Goal: Go to known website

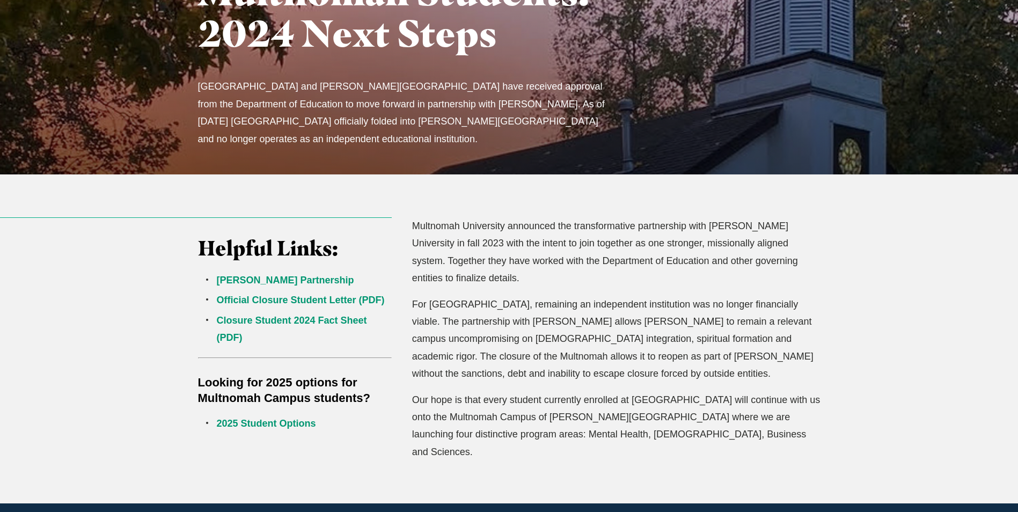
scroll to position [215, 0]
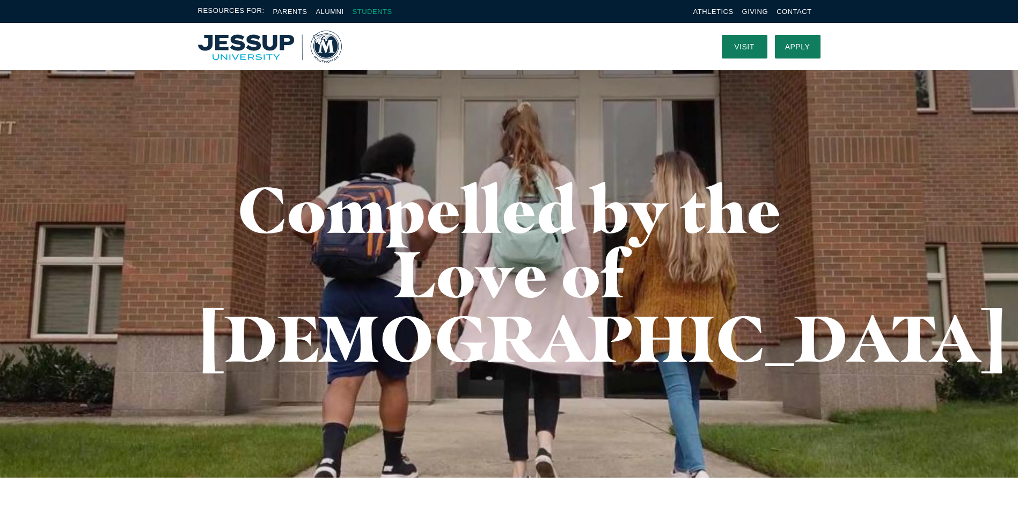
click at [377, 10] on link "Students" at bounding box center [373, 12] width 40 height 8
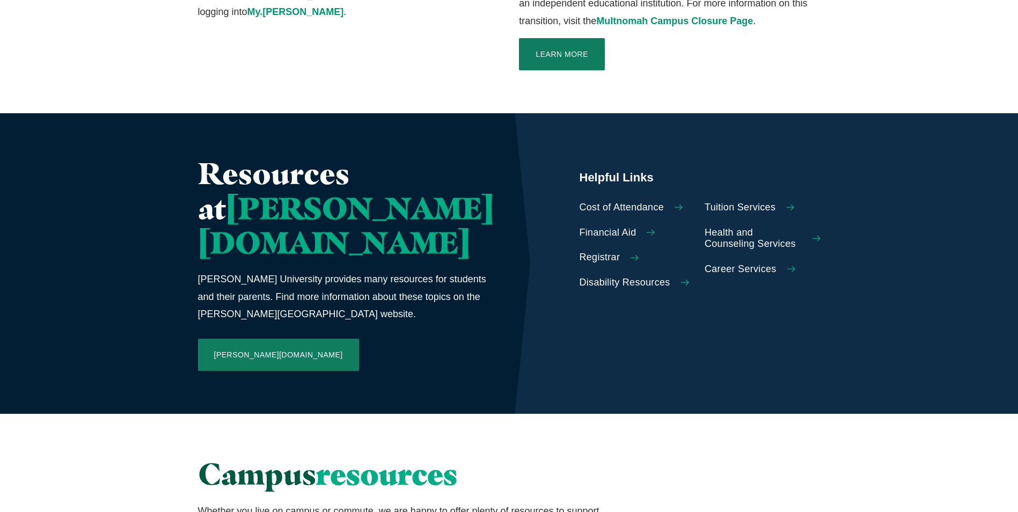
scroll to position [429, 0]
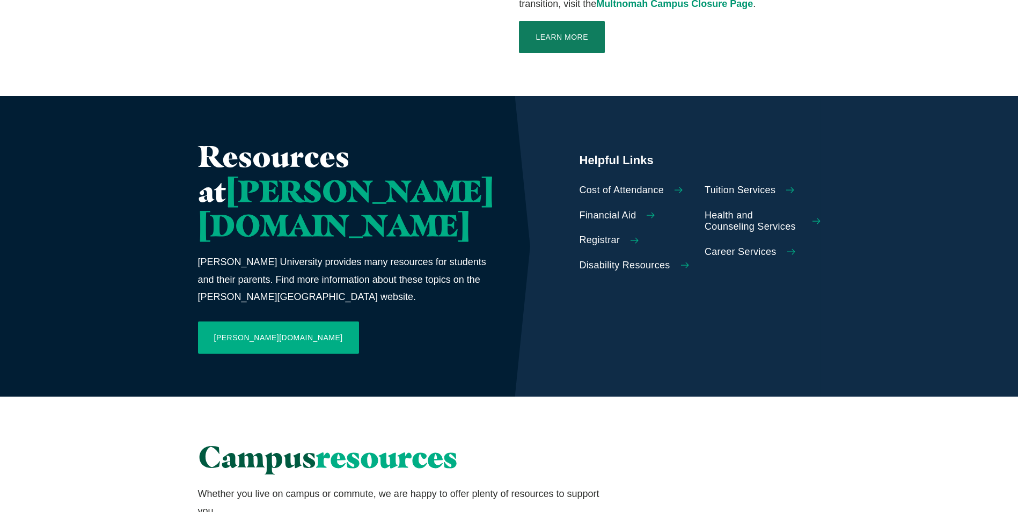
click at [260, 321] on link "Jessup.edu" at bounding box center [278, 337] width 161 height 32
